Goal: Task Accomplishment & Management: Complete application form

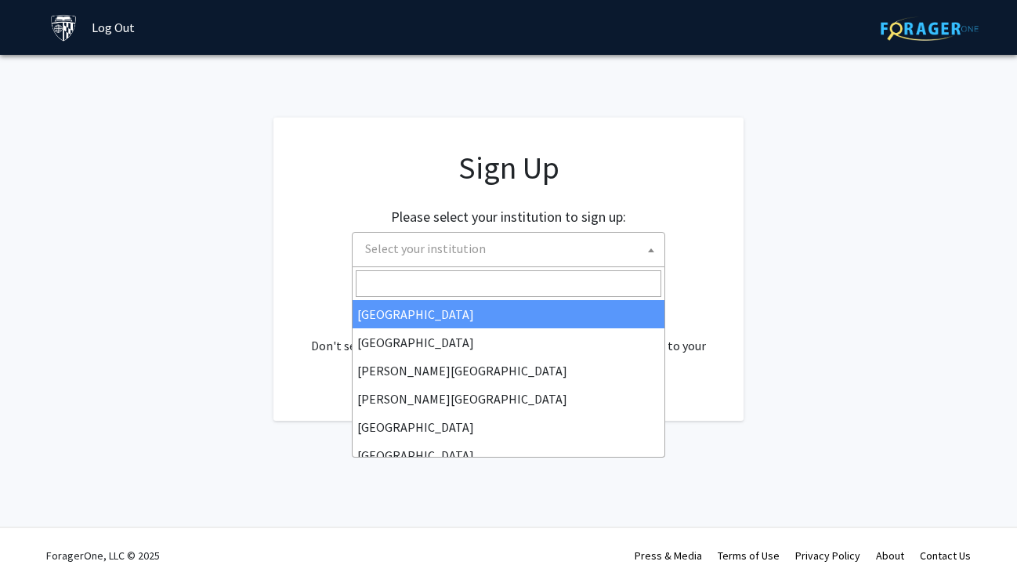
click at [613, 257] on span "Select your institution" at bounding box center [512, 249] width 306 height 32
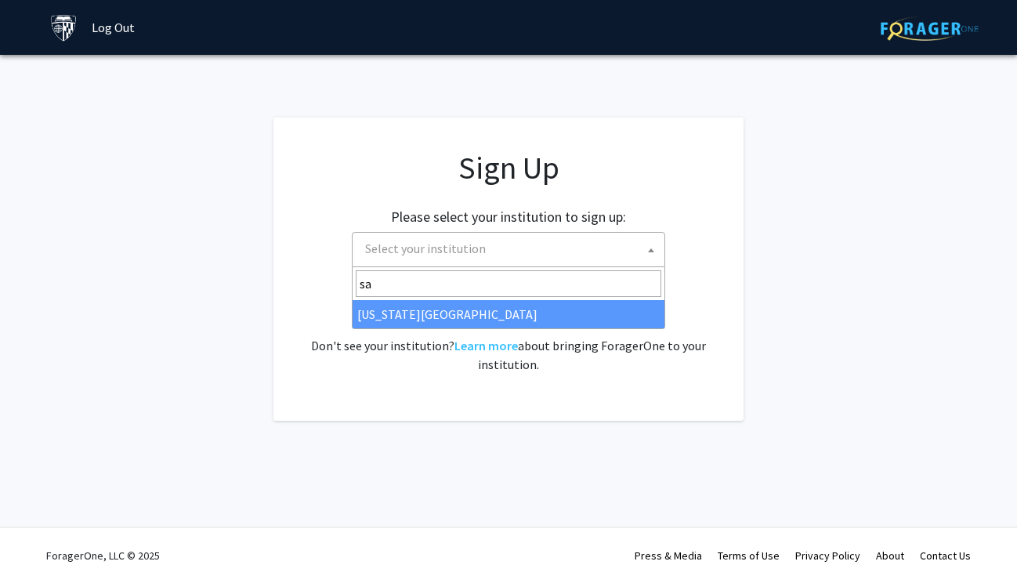
type input "s"
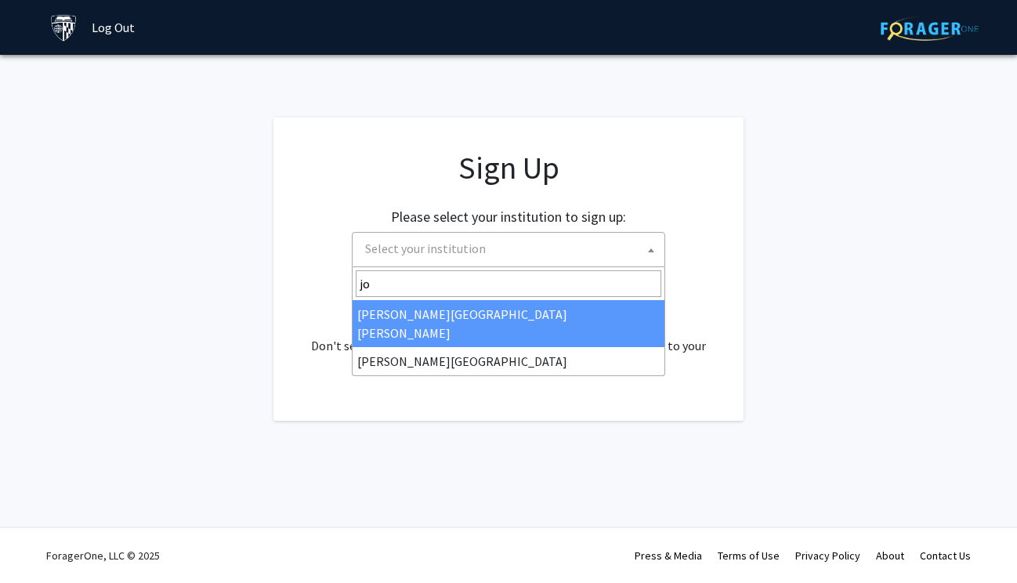
type input "joh"
select select "1"
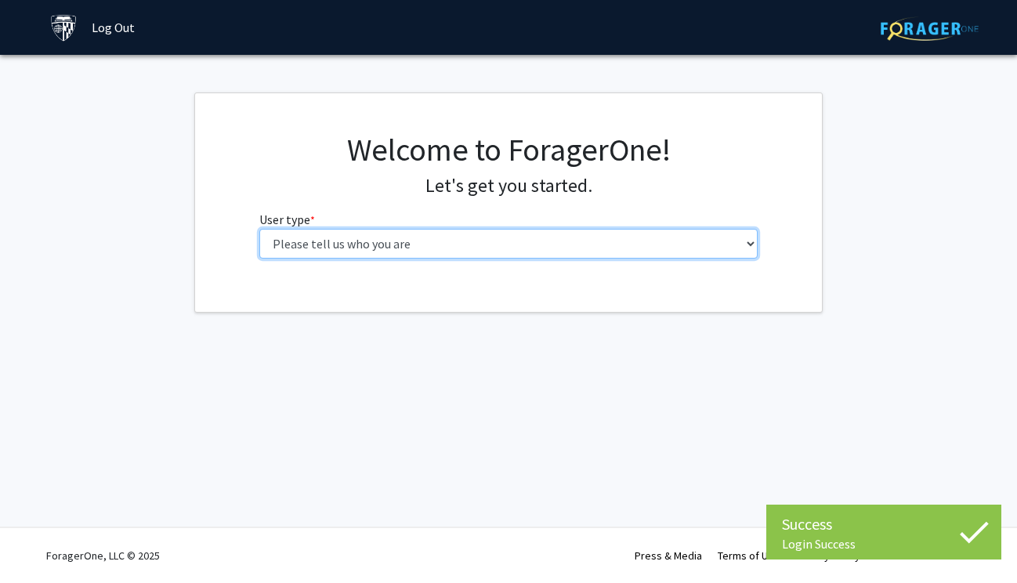
click at [599, 251] on select "Please tell us who you are Undergraduate Student Master's Student Doctoral Cand…" at bounding box center [508, 244] width 499 height 30
select select "2: masters"
click at [259, 229] on select "Please tell us who you are Undergraduate Student Master's Student Doctoral Cand…" at bounding box center [508, 244] width 499 height 30
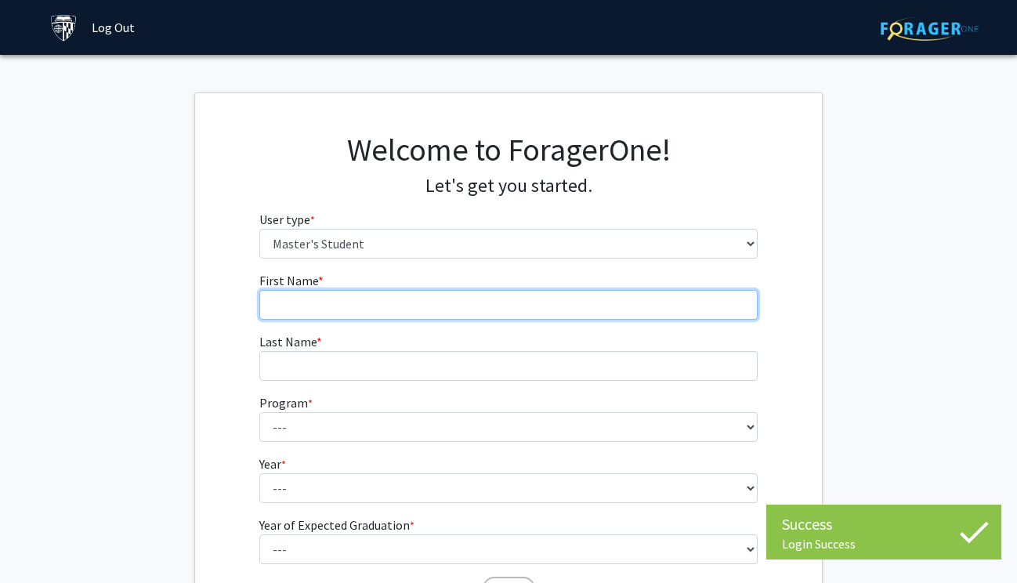
click at [651, 313] on input "First Name * required" at bounding box center [508, 305] width 499 height 30
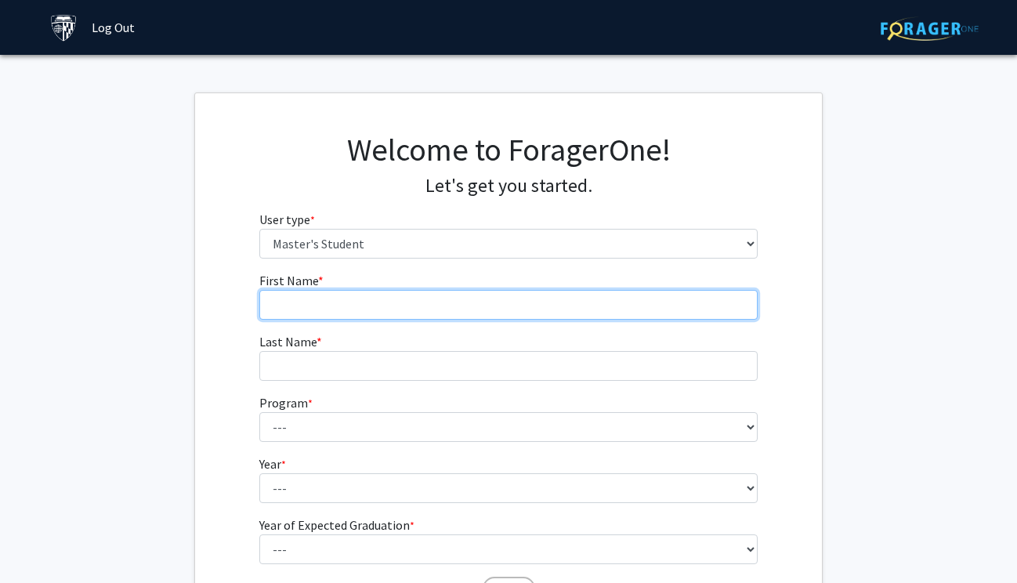
type input "Savannah"
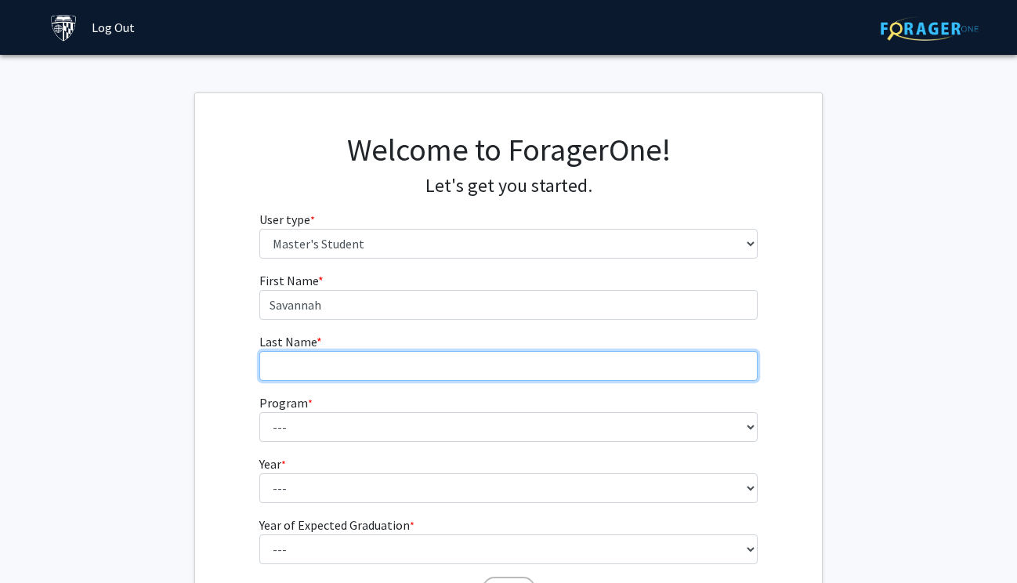
type input "Wallace"
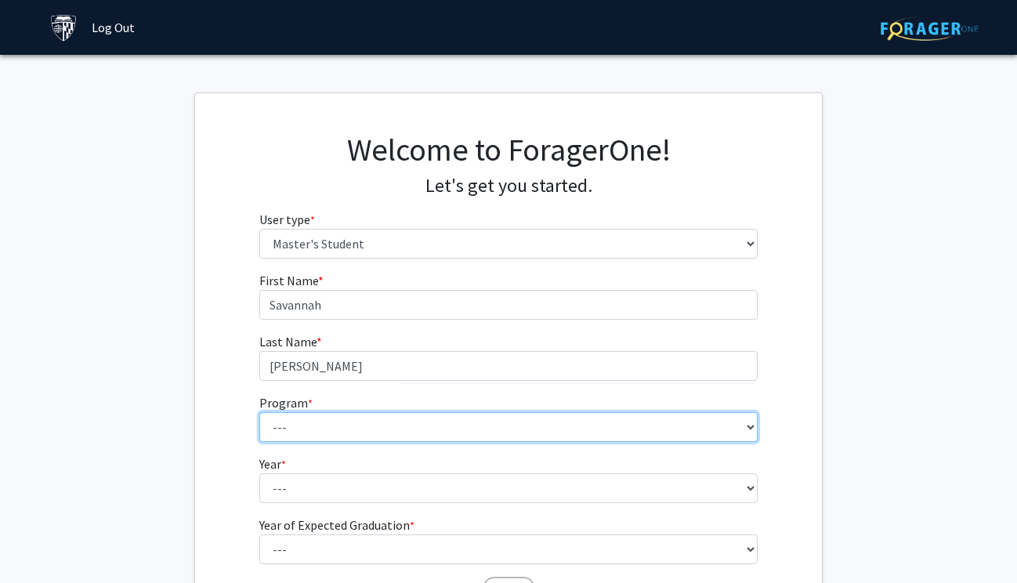
click at [400, 427] on select "--- Anatomy Education Applied and Computational Mathematics Applied Biomedical …" at bounding box center [508, 427] width 499 height 30
select select "100: 85"
click at [259, 412] on select "--- Anatomy Education Applied and Computational Mathematics Applied Biomedical …" at bounding box center [508, 427] width 499 height 30
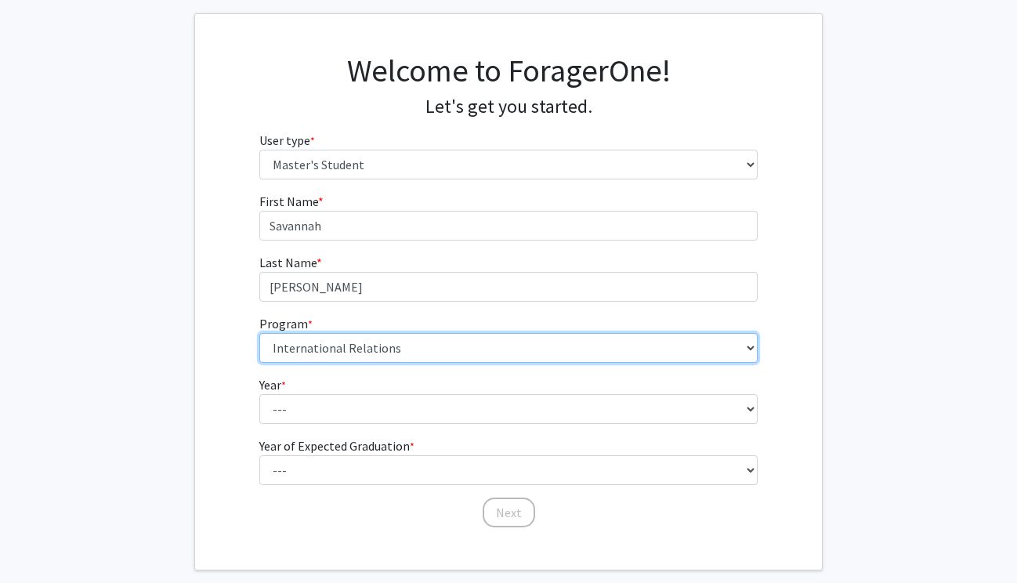
scroll to position [158, 0]
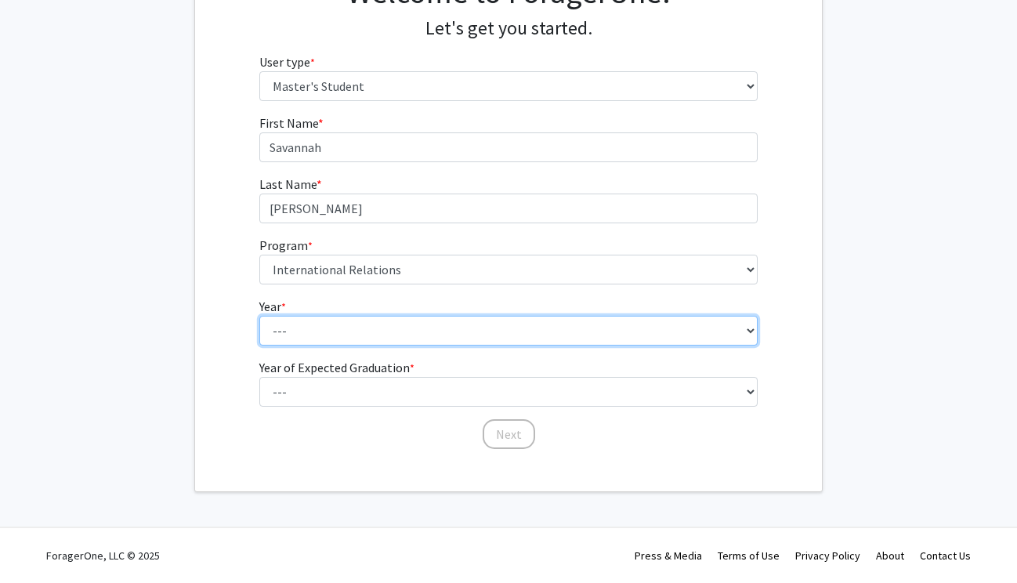
click at [395, 317] on select "--- First Year Second Year" at bounding box center [508, 331] width 499 height 30
select select "2: second_year"
click at [259, 316] on select "--- First Year Second Year" at bounding box center [508, 331] width 499 height 30
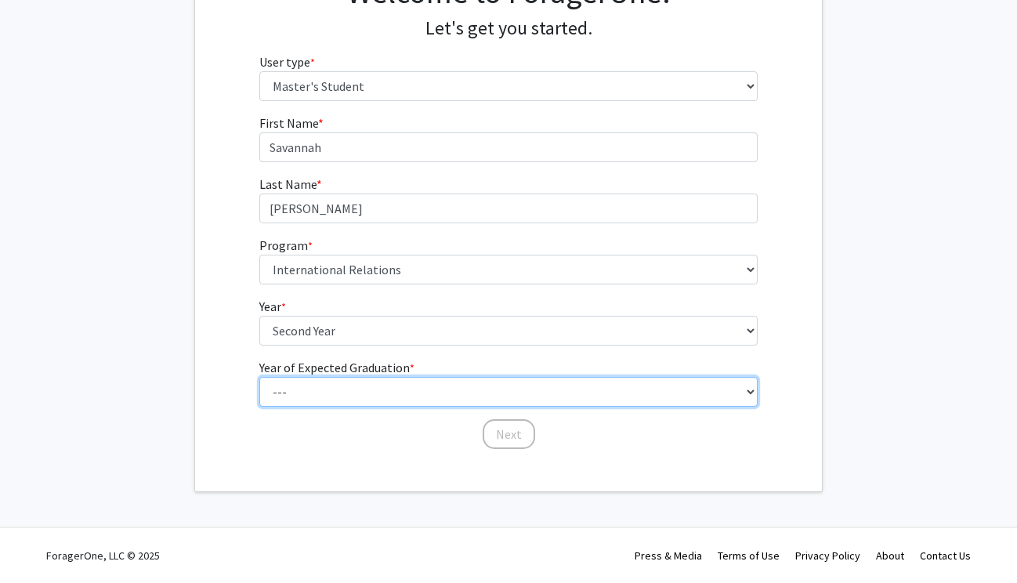
click at [390, 393] on select "--- 2025 2026 2027 2028 2029 2030 2031 2032 2033 2034" at bounding box center [508, 392] width 499 height 30
select select "2: 2026"
click at [259, 377] on select "--- 2025 2026 2027 2028 2029 2030 2031 2032 2033 2034" at bounding box center [508, 392] width 499 height 30
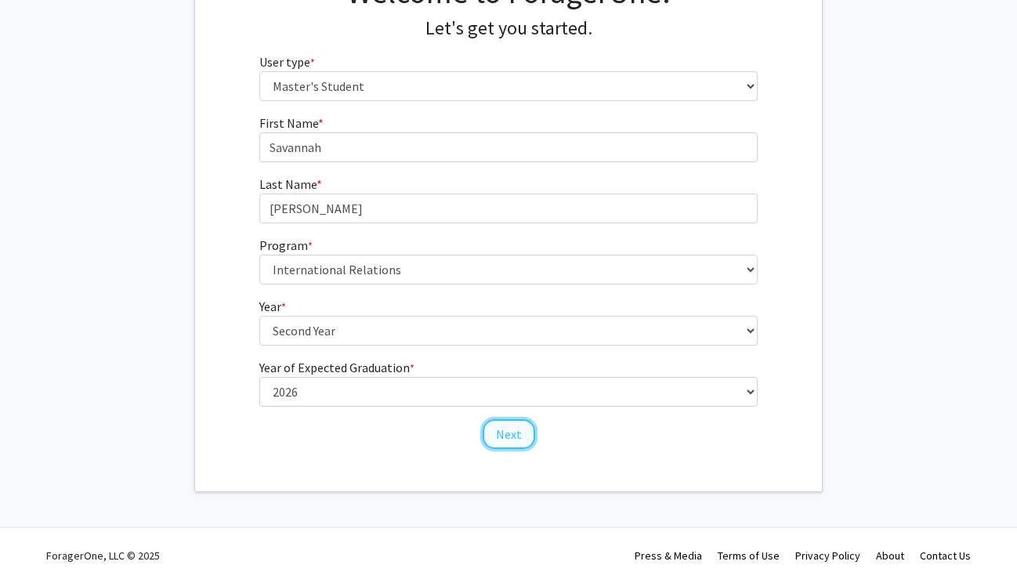
click at [494, 431] on button "Next" at bounding box center [509, 434] width 53 height 30
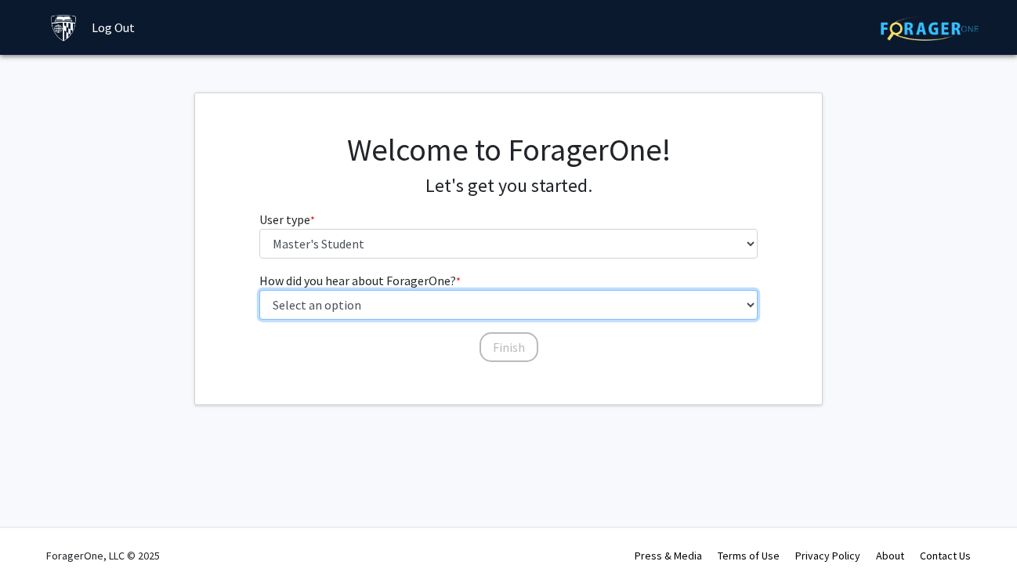
click at [498, 299] on select "Select an option Peer/student recommendation Faculty/staff recommendation Unive…" at bounding box center [508, 305] width 499 height 30
select select "3: university_website"
click at [259, 290] on select "Select an option Peer/student recommendation Faculty/staff recommendation Unive…" at bounding box center [508, 305] width 499 height 30
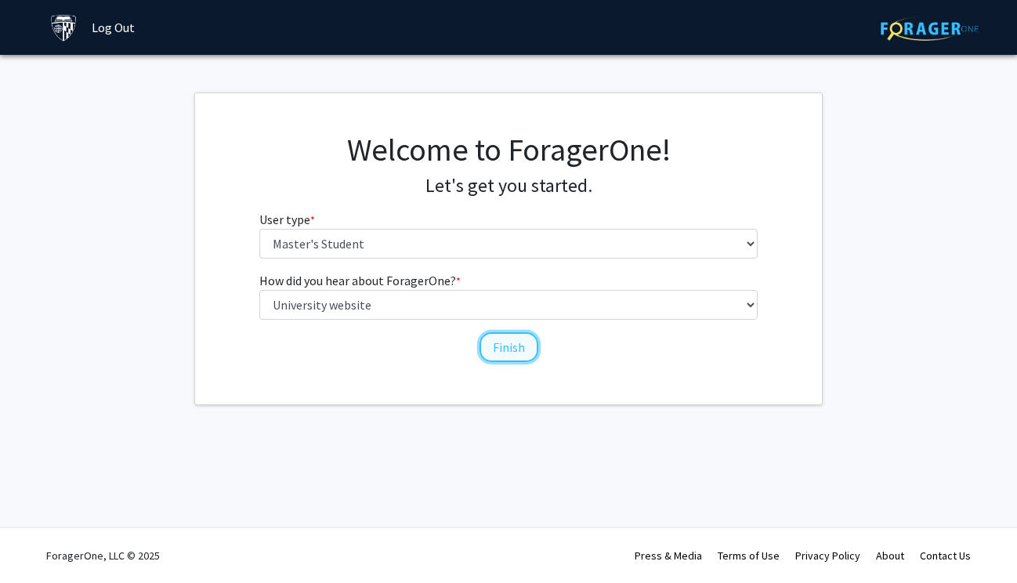
click at [505, 342] on button "Finish" at bounding box center [509, 347] width 59 height 30
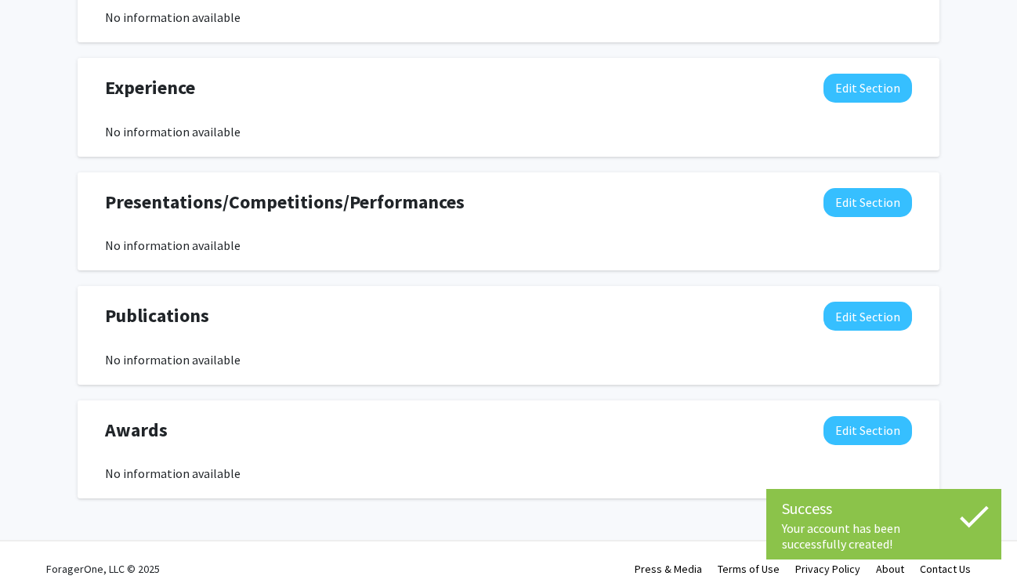
scroll to position [887, 0]
